Goal: Task Accomplishment & Management: Complete application form

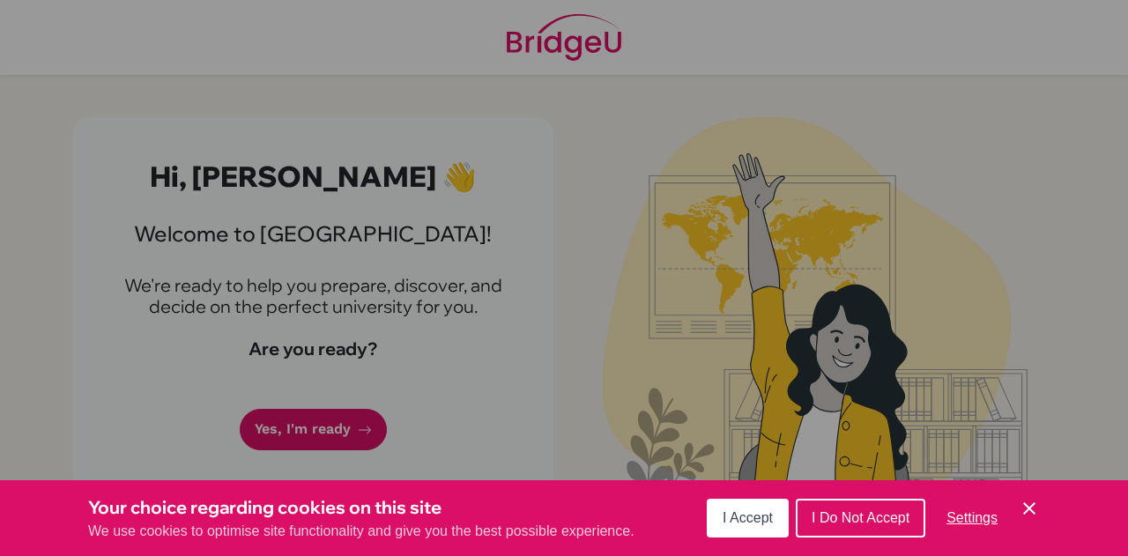
click at [751, 519] on span "I Accept" at bounding box center [748, 517] width 50 height 15
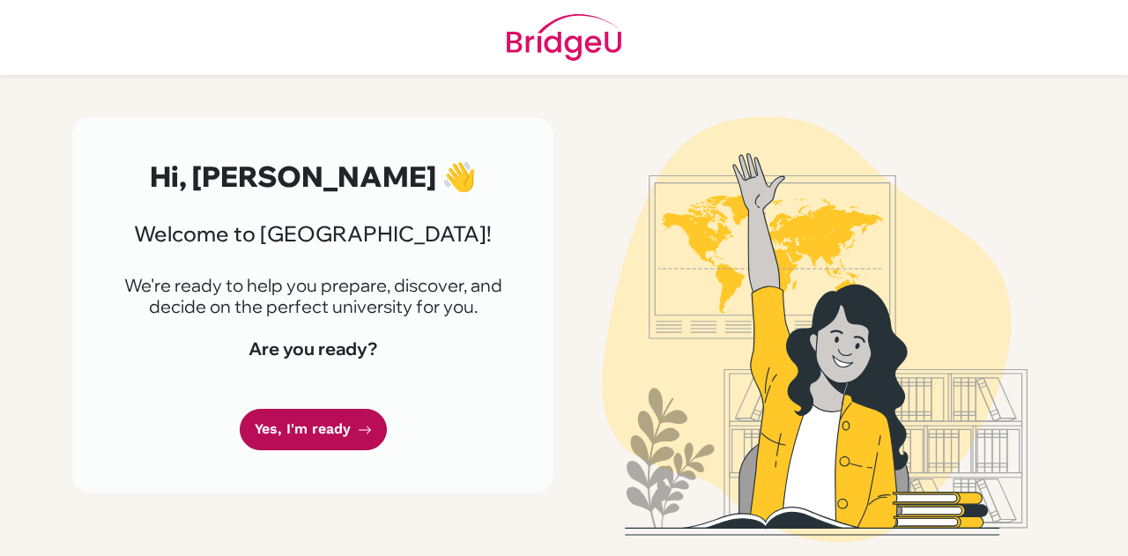
click at [276, 437] on link "Yes, I'm ready" at bounding box center [313, 429] width 147 height 41
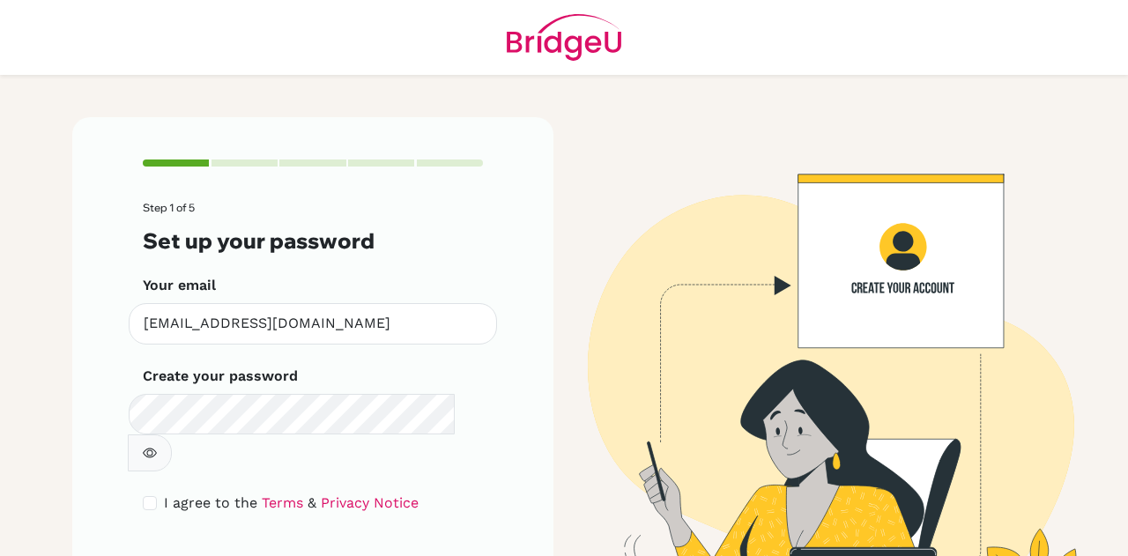
scroll to position [59, 0]
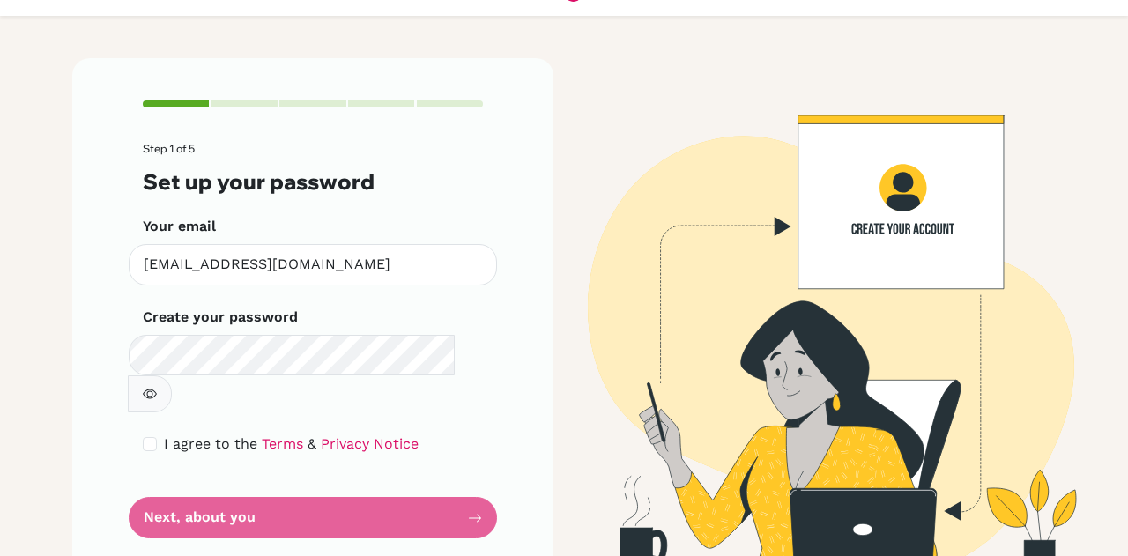
click at [292, 485] on form "Step 1 of 5 Set up your password Your email [EMAIL_ADDRESS][DOMAIN_NAME] Invali…" at bounding box center [313, 341] width 340 height 396
click at [430, 475] on form "Step 1 of 5 Set up your password Your email [EMAIL_ADDRESS][DOMAIN_NAME] Invali…" at bounding box center [313, 341] width 340 height 396
drag, startPoint x: 384, startPoint y: 492, endPoint x: 379, endPoint y: 478, distance: 14.2
click at [379, 478] on div "Step 1 of 5 Set up your password Your email [EMAIL_ADDRESS][DOMAIN_NAME] Invali…" at bounding box center [312, 319] width 481 height 522
click at [226, 478] on form "Step 1 of 5 Set up your password Your email [EMAIL_ADDRESS][DOMAIN_NAME] Invali…" at bounding box center [313, 341] width 340 height 396
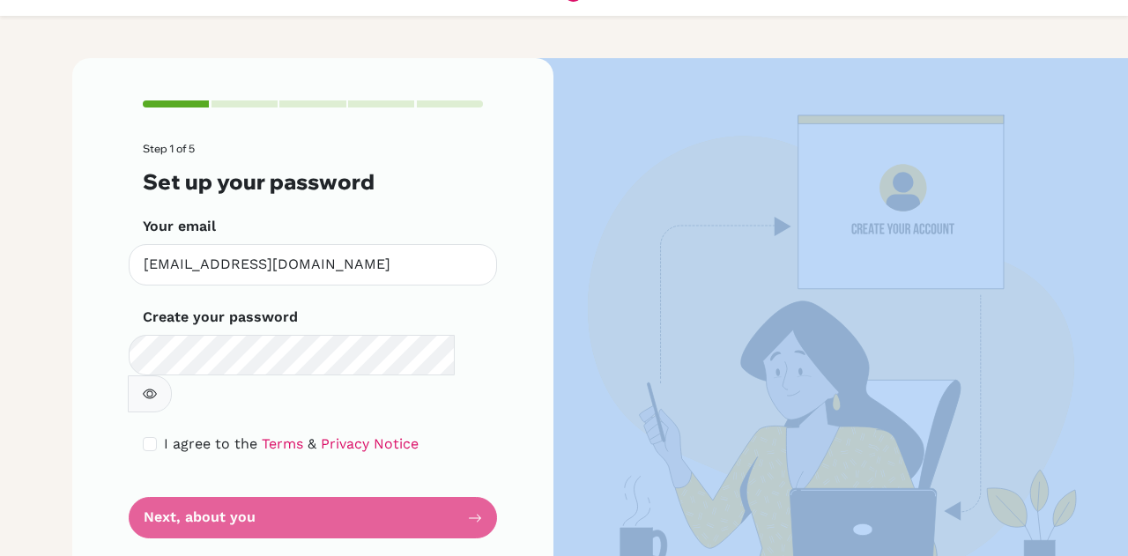
click at [226, 478] on form "Step 1 of 5 Set up your password Your email [EMAIL_ADDRESS][DOMAIN_NAME] Invali…" at bounding box center [313, 341] width 340 height 396
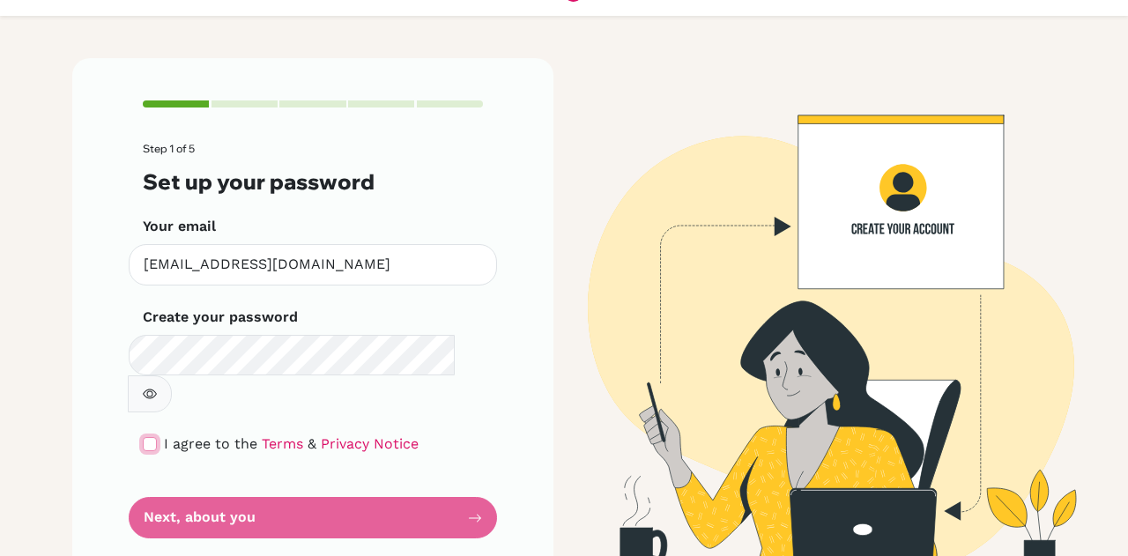
click at [143, 437] on input "checkbox" at bounding box center [150, 444] width 14 height 14
checkbox input "true"
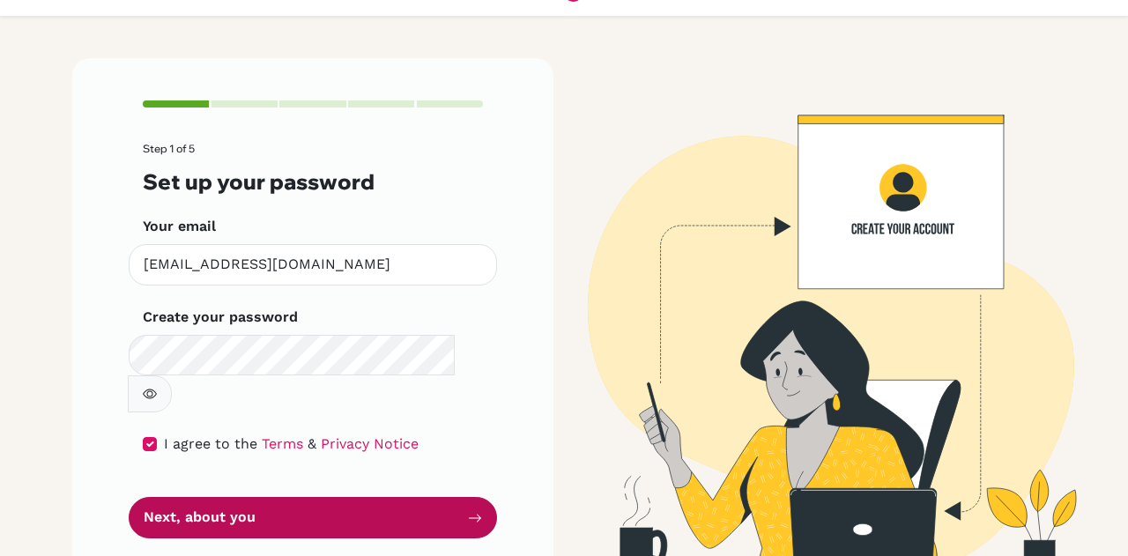
click at [256, 497] on button "Next, about you" at bounding box center [313, 517] width 368 height 41
